Goal: Information Seeking & Learning: Learn about a topic

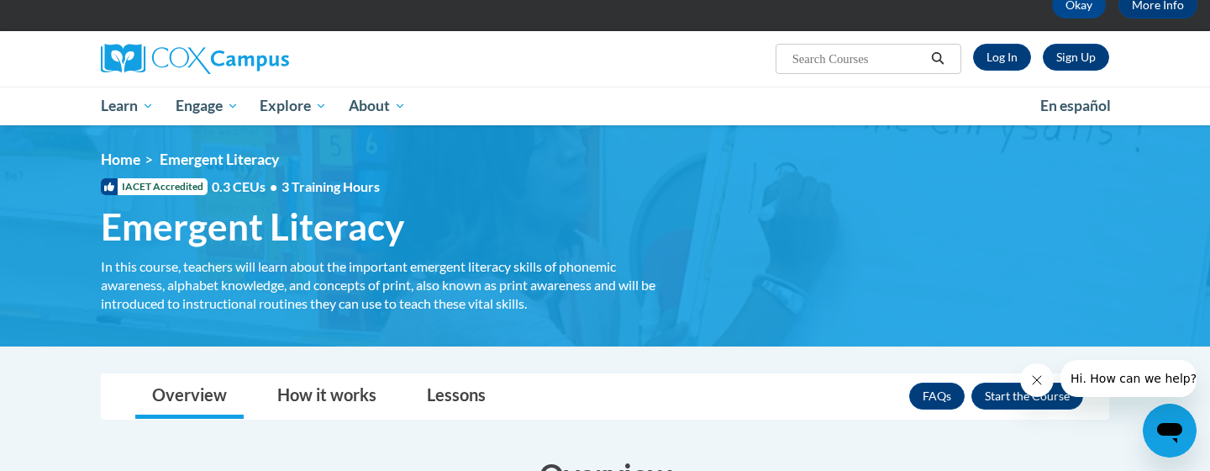
scroll to position [13, 0]
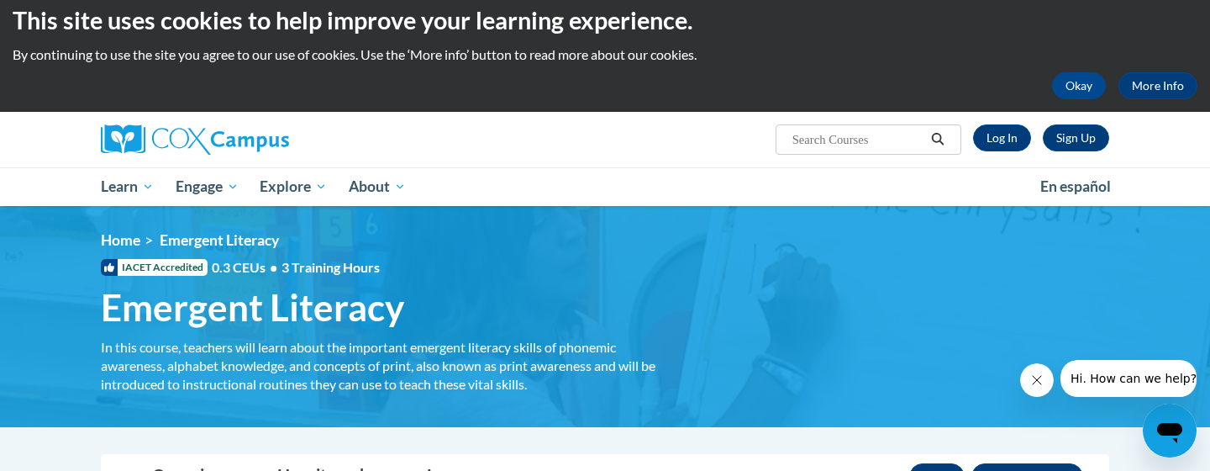
click at [861, 140] on input "Search..." at bounding box center [858, 139] width 134 height 20
type input "emergent writing"
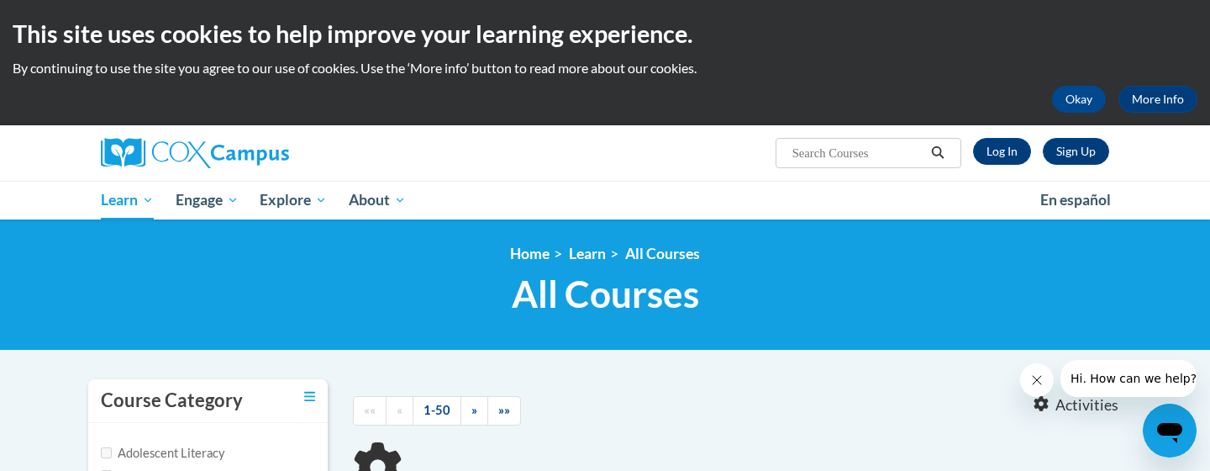
type input "emergent writing"
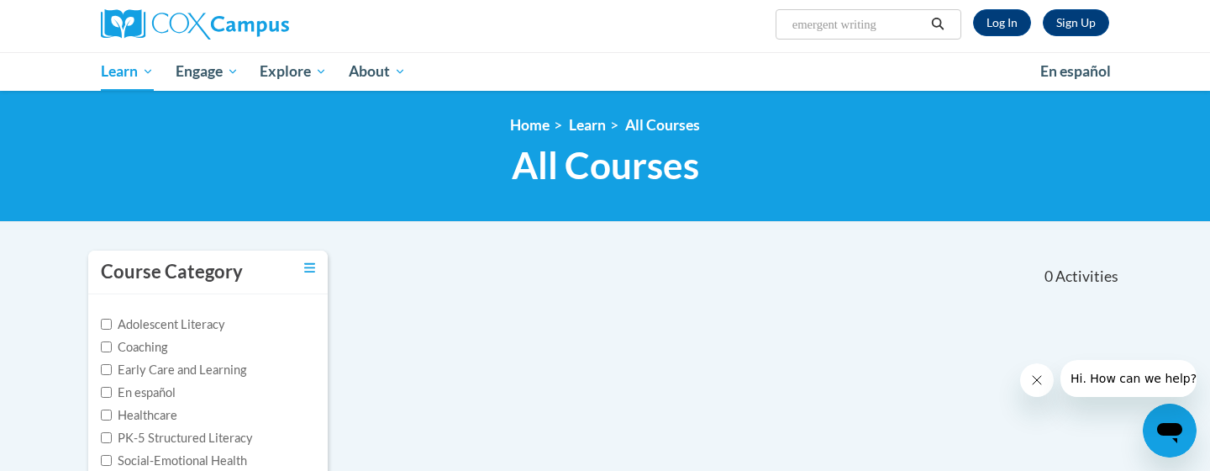
scroll to position [78, 0]
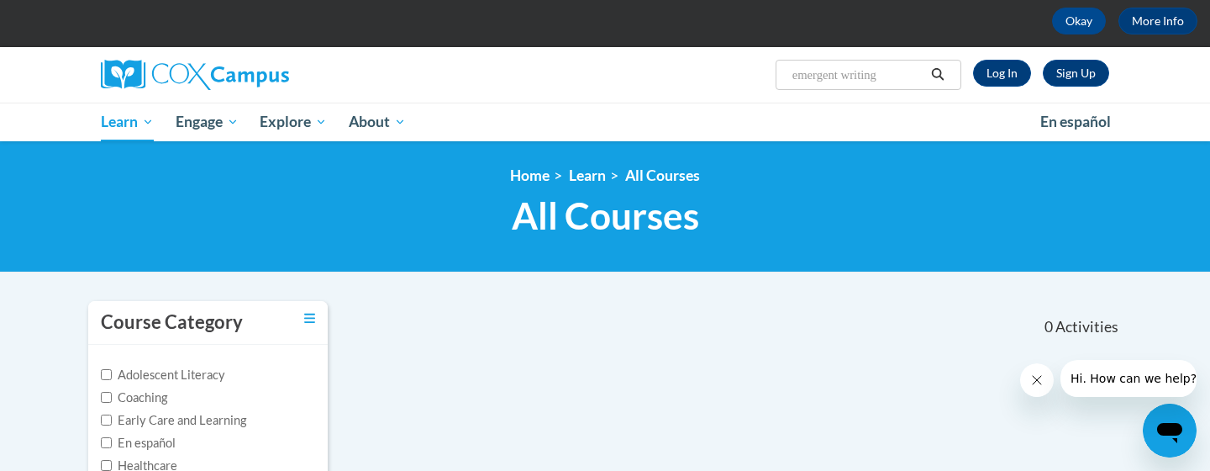
click at [902, 66] on input "emergent writing" at bounding box center [858, 75] width 134 height 20
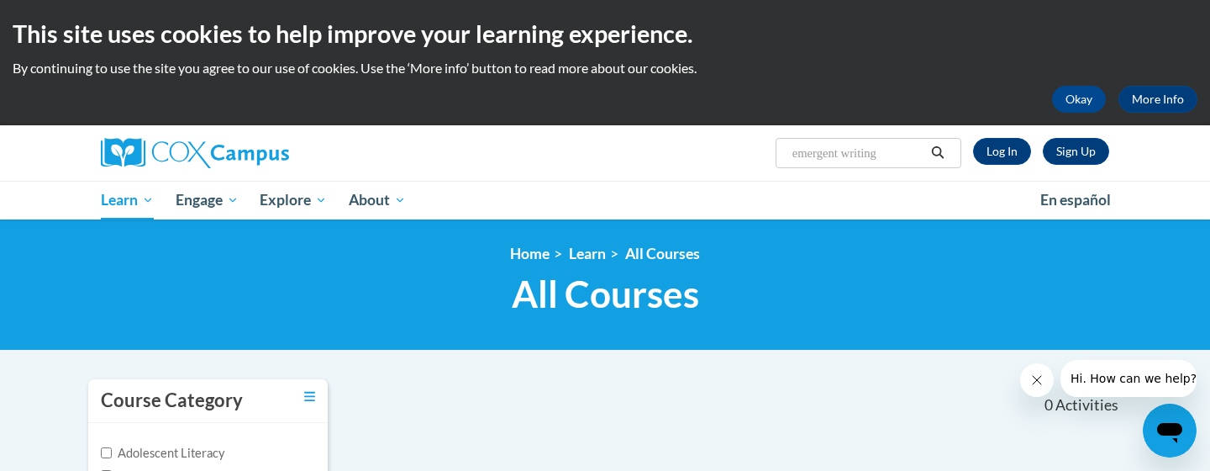
drag, startPoint x: 888, startPoint y: 152, endPoint x: 739, endPoint y: 150, distance: 148.8
click at [739, 150] on div "Sign Up Log In Search Search... emergent writing" at bounding box center [777, 146] width 689 height 43
type input "stages of writing"
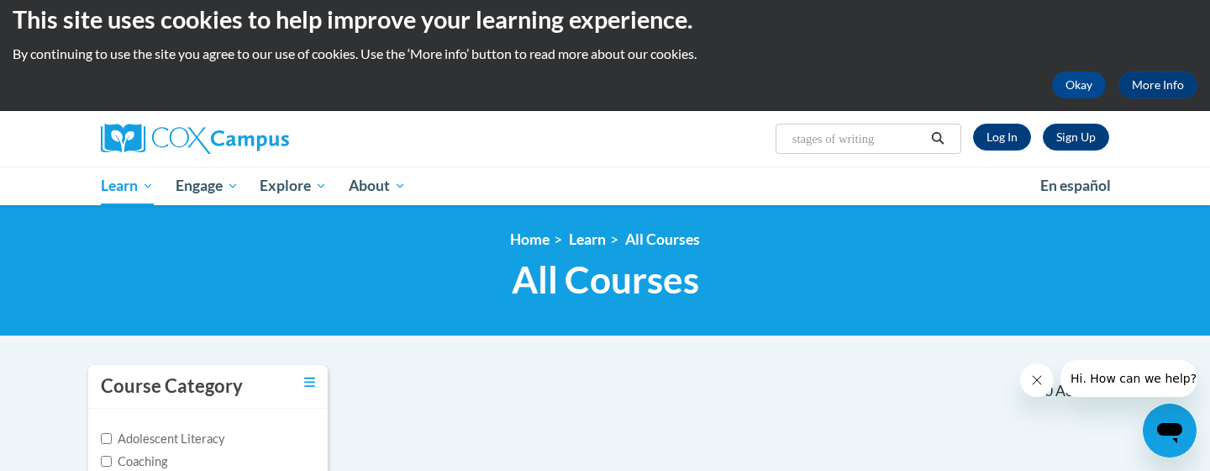
scroll to position [16, 0]
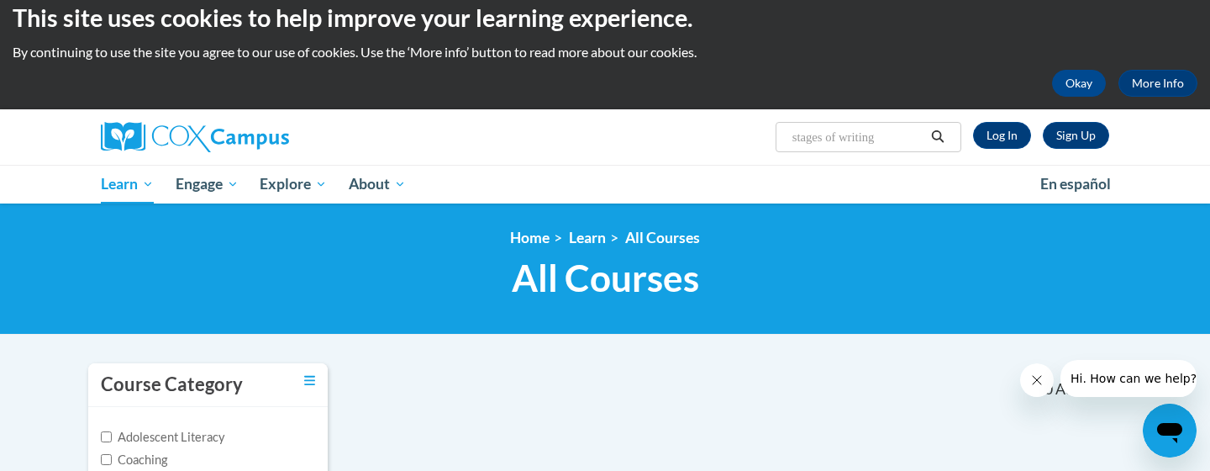
drag, startPoint x: 887, startPoint y: 137, endPoint x: 796, endPoint y: 124, distance: 91.8
click at [796, 124] on span "Search Search... stages of writing" at bounding box center [869, 137] width 186 height 30
type input "emergent writing"
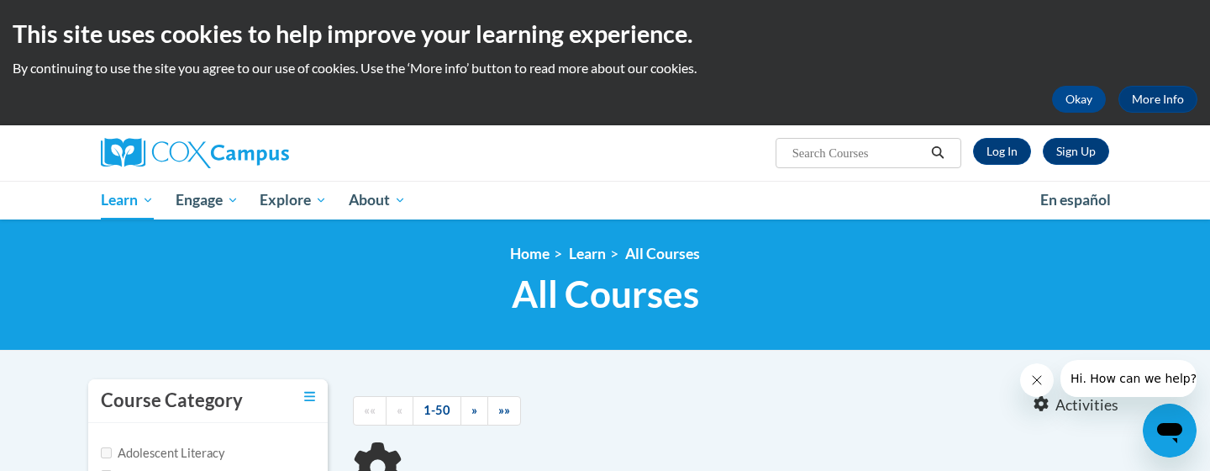
type input "emergent writing"
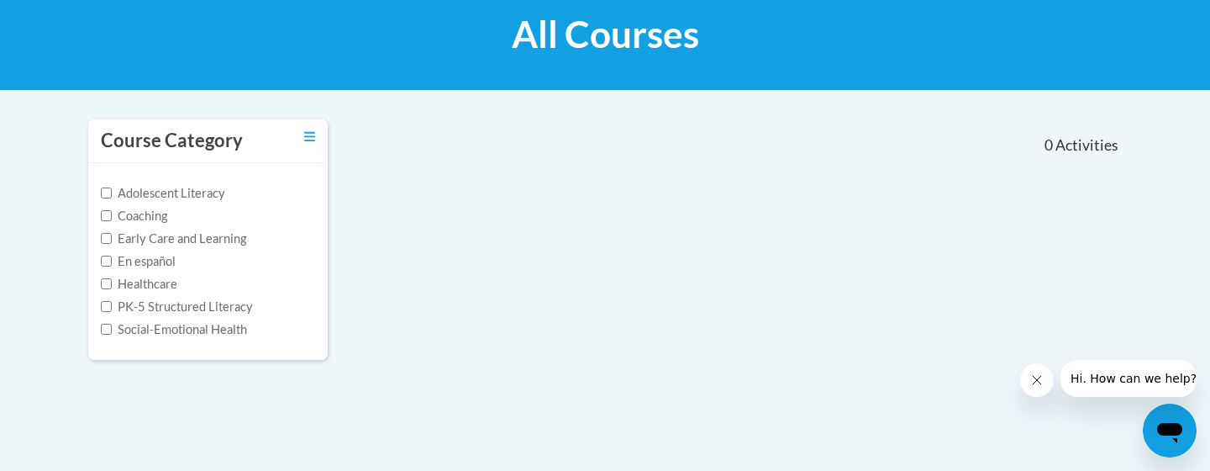
scroll to position [269, 0]
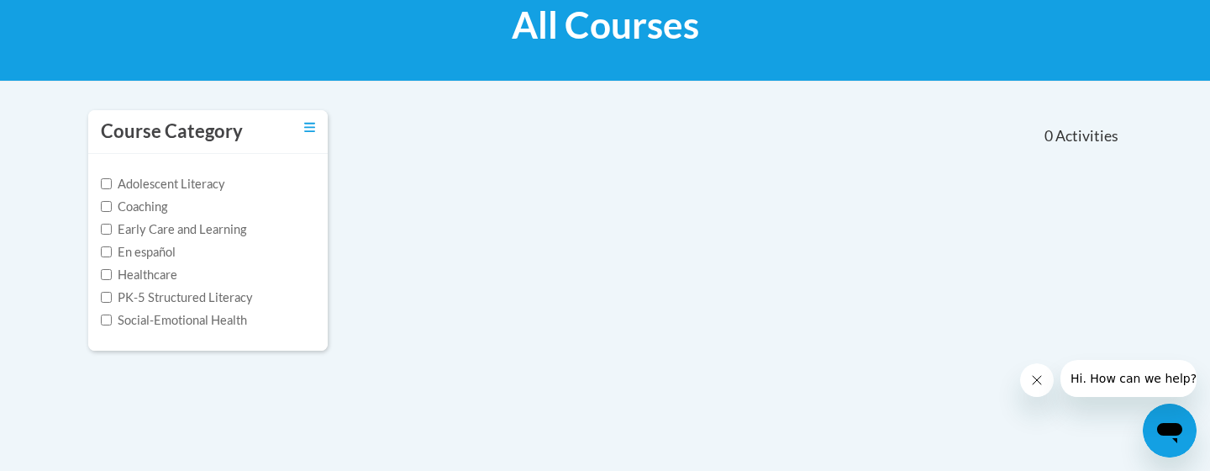
click at [144, 296] on label "PK-5 Structured Literacy" at bounding box center [177, 297] width 152 height 18
click at [112, 296] on input "PK-5 Structured Literacy" at bounding box center [106, 297] width 11 height 11
checkbox input "true"
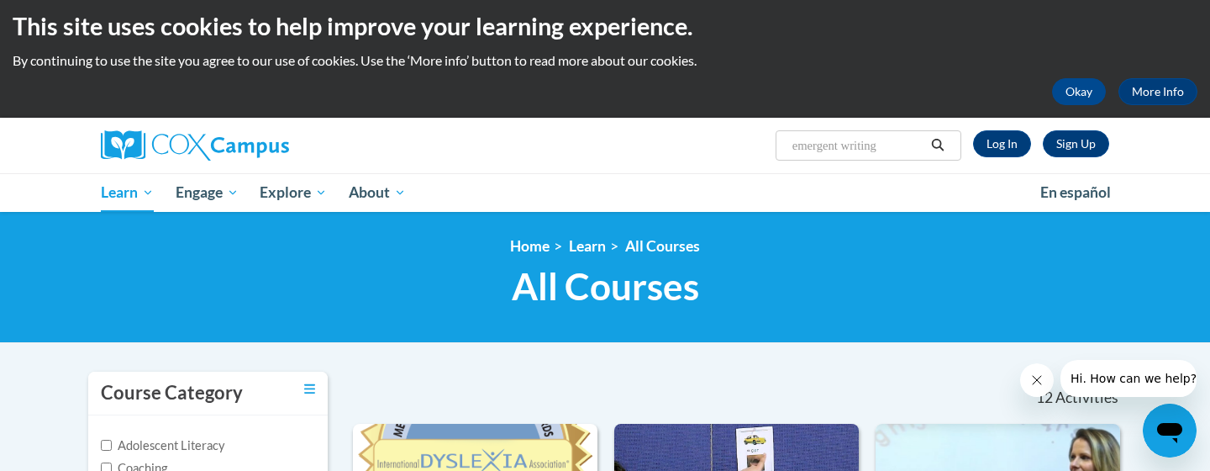
scroll to position [0, 0]
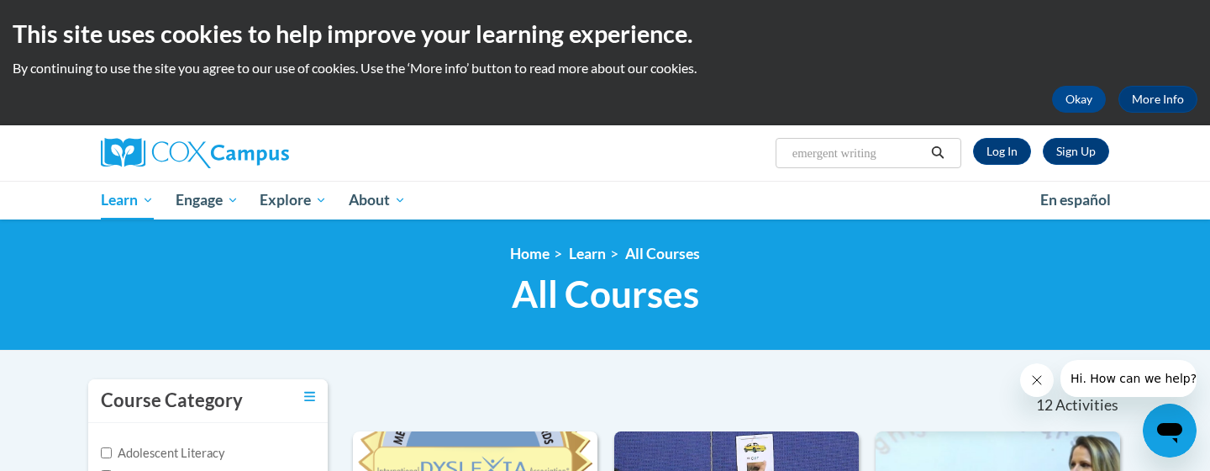
drag, startPoint x: 895, startPoint y: 146, endPoint x: 718, endPoint y: 144, distance: 177.4
click at [717, 145] on div "Sign Up Log In Search Search... emergent writing" at bounding box center [777, 146] width 689 height 43
type input "teaching writing"
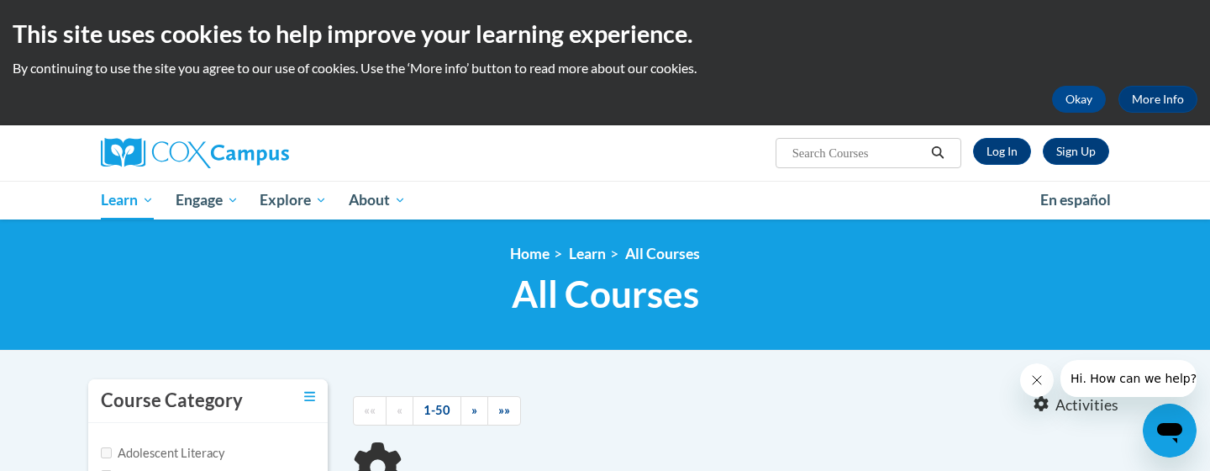
type input "teaching writing"
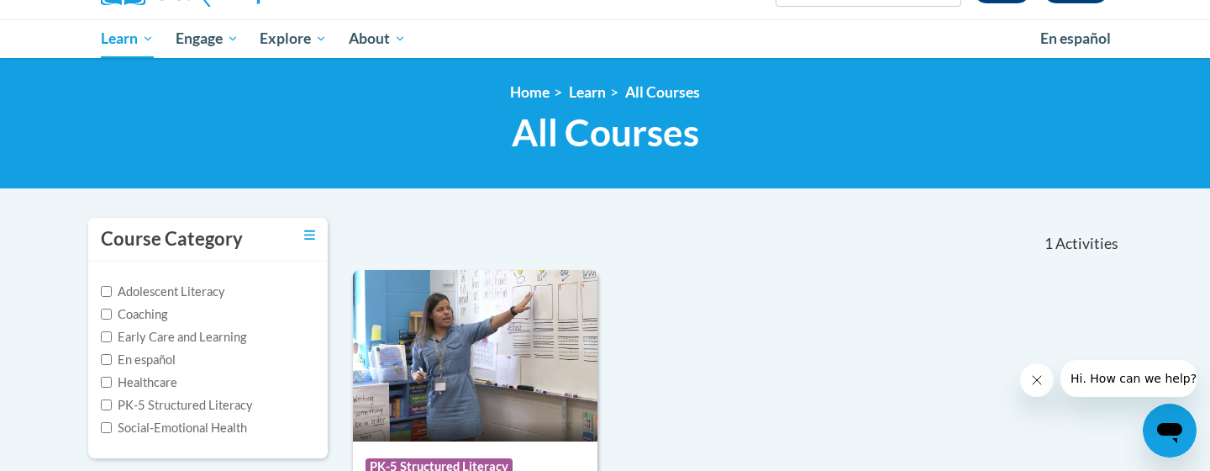
scroll to position [177, 0]
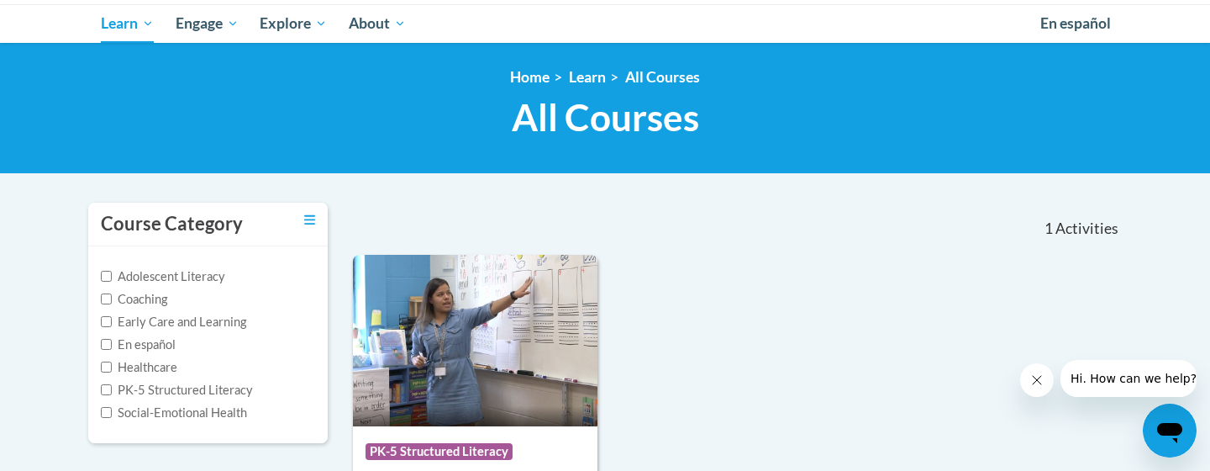
click at [161, 321] on label "Early Care and Learning" at bounding box center [173, 322] width 145 height 18
click at [112, 321] on input "Early Care and Learning" at bounding box center [106, 321] width 11 height 11
checkbox input "true"
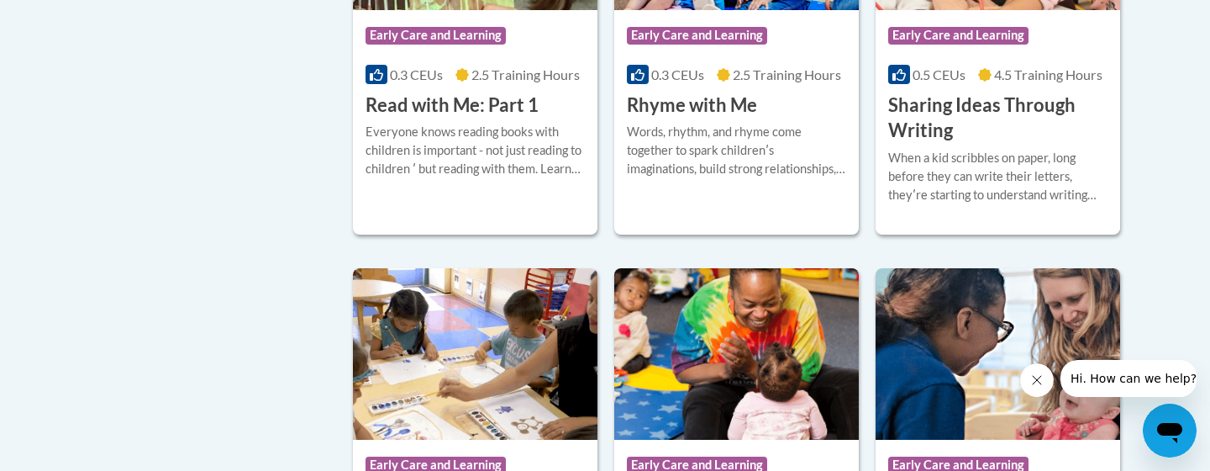
scroll to position [1914, 0]
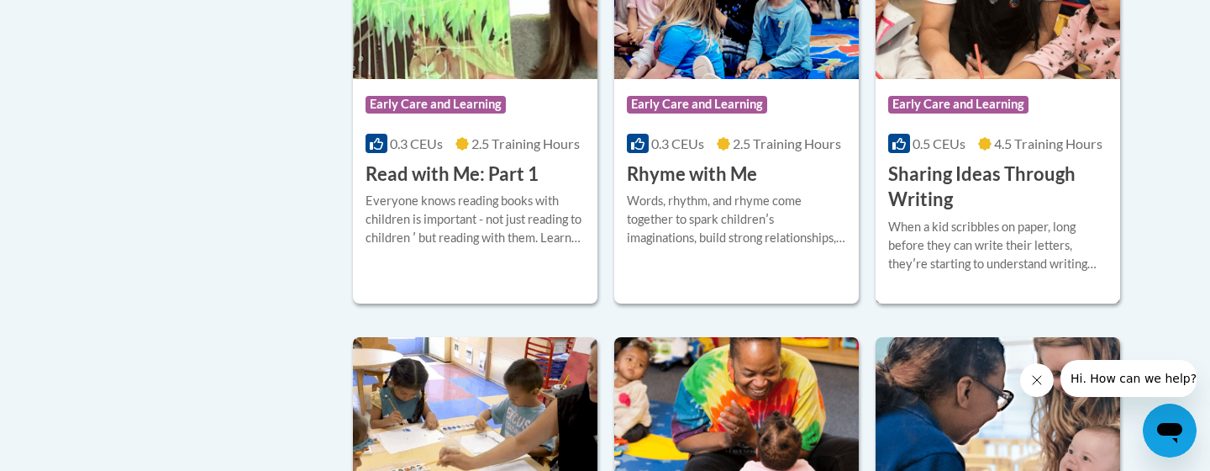
click at [947, 198] on h3 "Sharing Ideas Through Writing" at bounding box center [997, 187] width 219 height 52
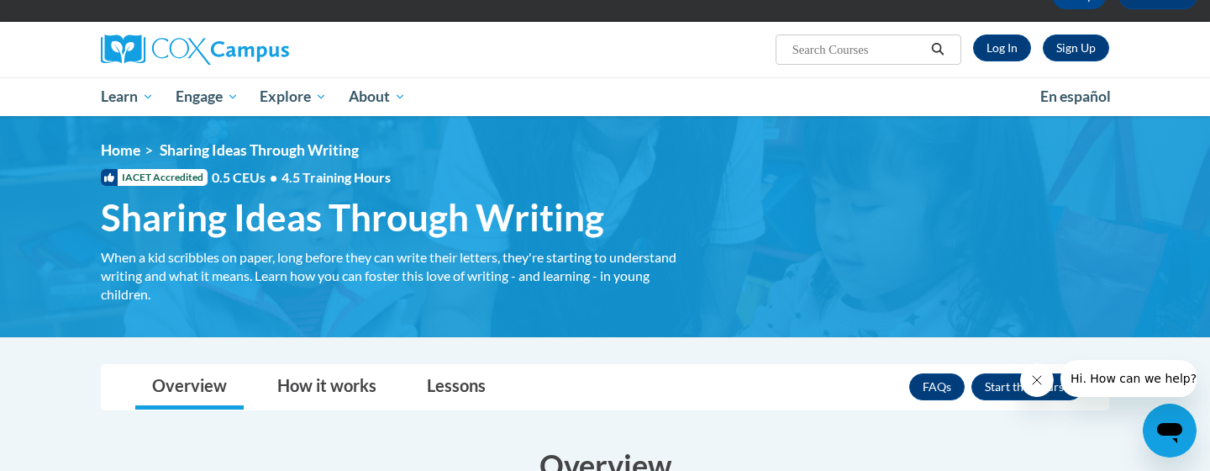
scroll to position [18, 0]
